Goal: Task Accomplishment & Management: Complete application form

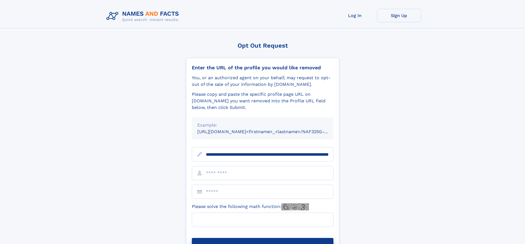
scroll to position [0, 55]
type input "**********"
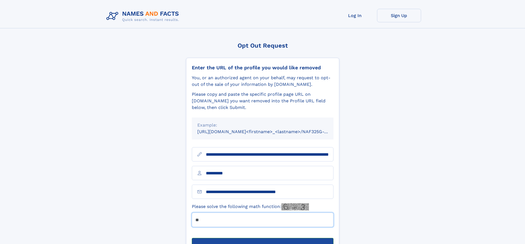
type input "**"
click at [262, 238] on button "Submit Opt Out Request" at bounding box center [263, 247] width 142 height 18
